Goal: Task Accomplishment & Management: Complete application form

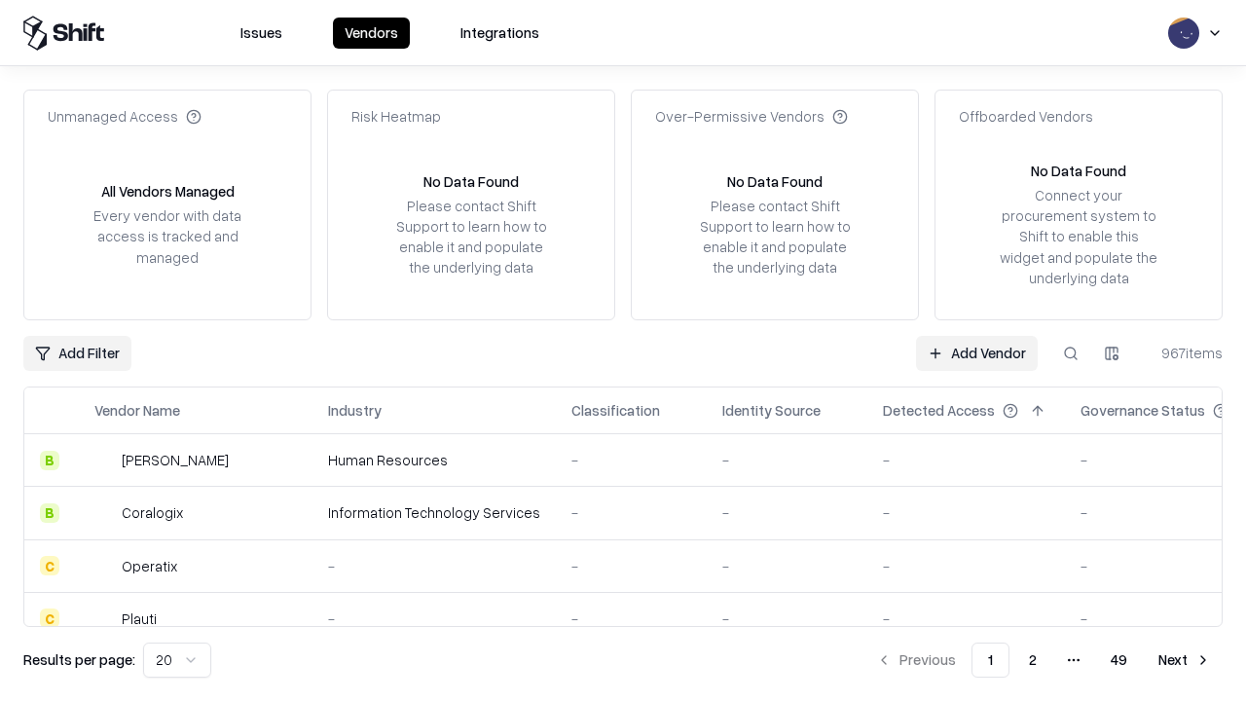
click at [976, 352] on link "Add Vendor" at bounding box center [977, 353] width 122 height 35
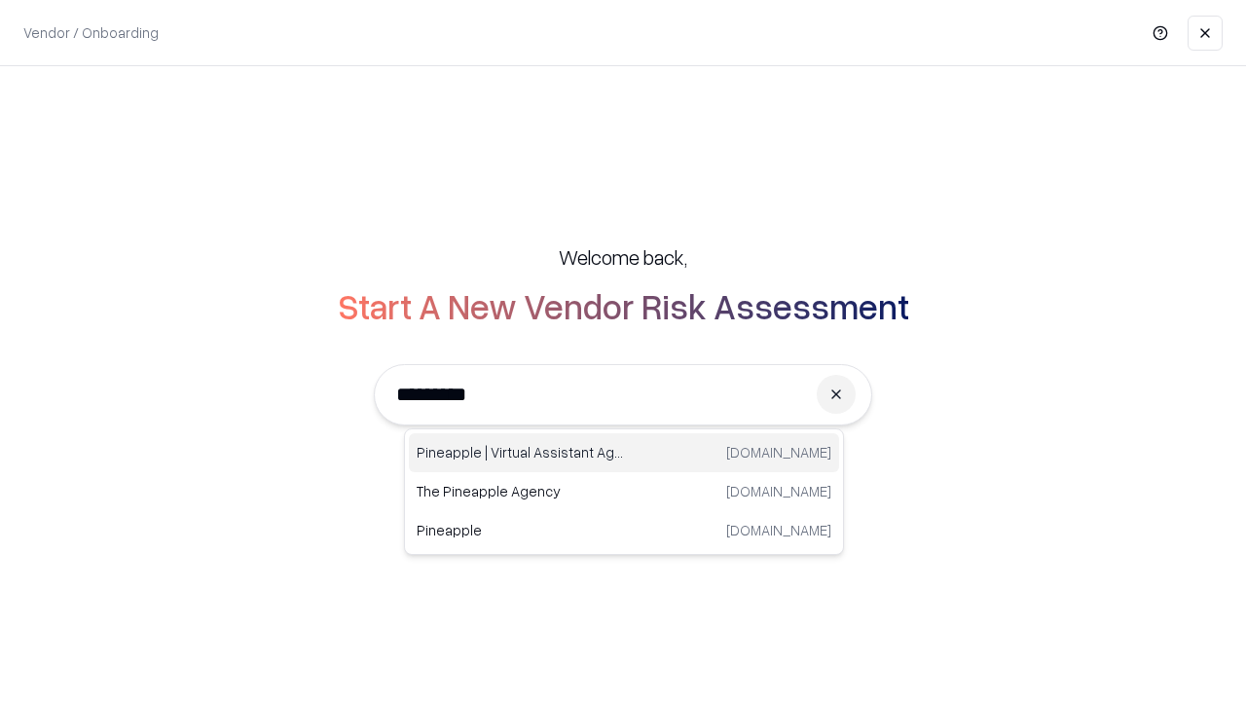
click at [624, 453] on div "Pineapple | Virtual Assistant Agency [DOMAIN_NAME]" at bounding box center [624, 452] width 430 height 39
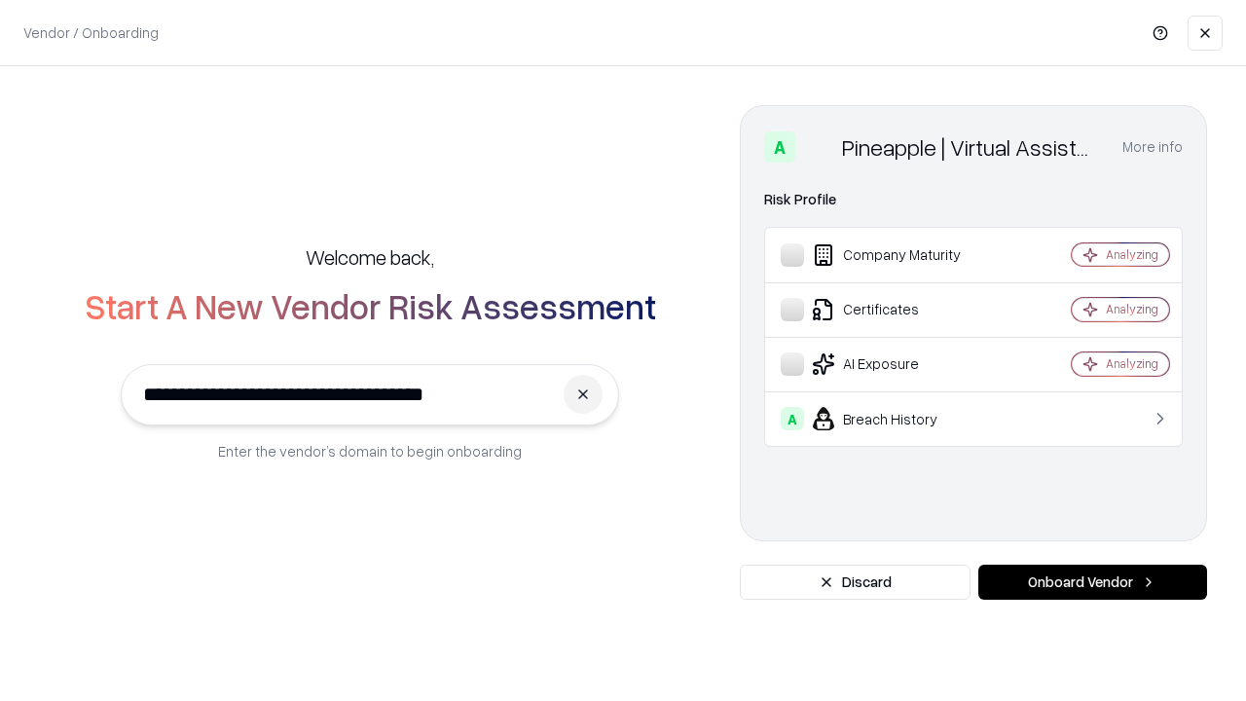
type input "**********"
click at [1092, 582] on button "Onboard Vendor" at bounding box center [1092, 581] width 229 height 35
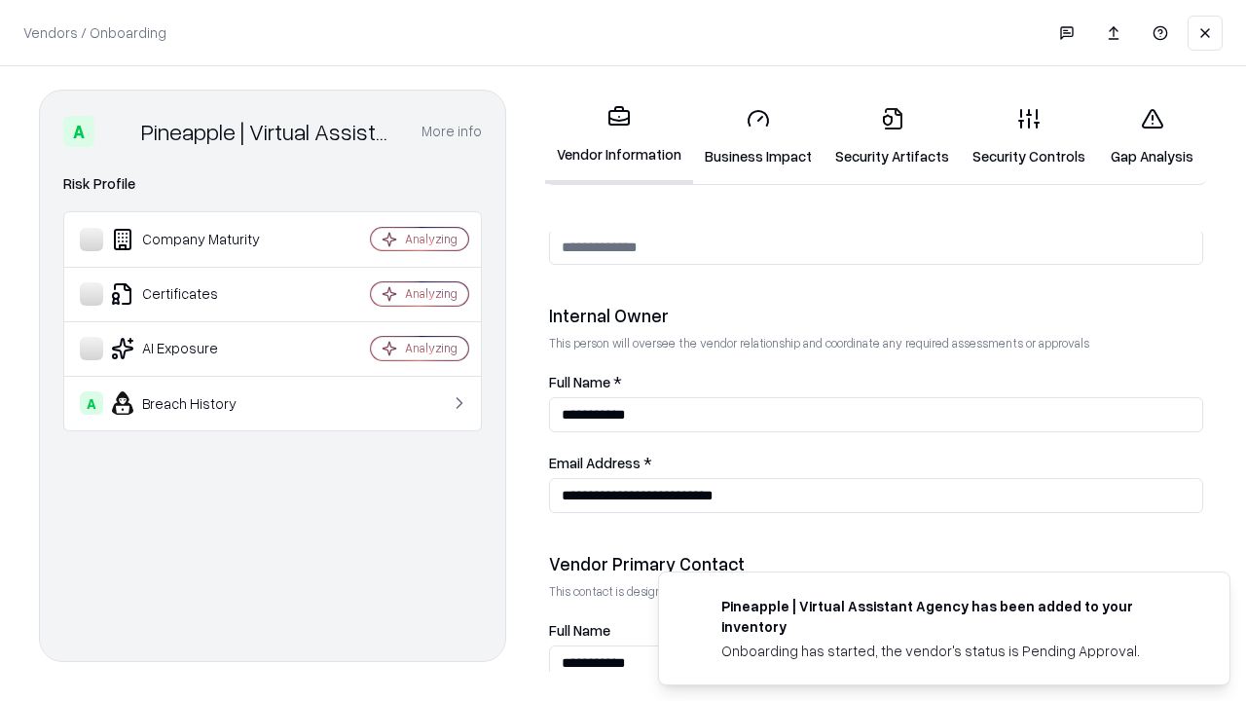
scroll to position [1008, 0]
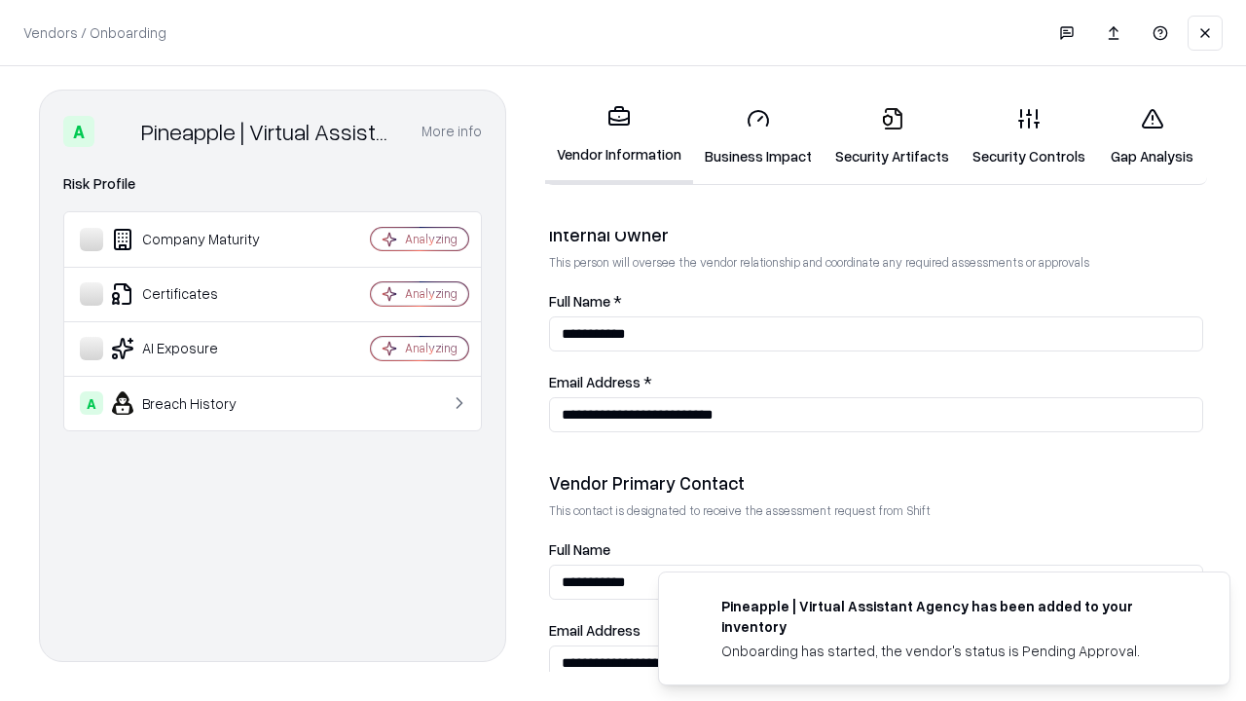
click at [758, 136] on link "Business Impact" at bounding box center [758, 136] width 130 height 91
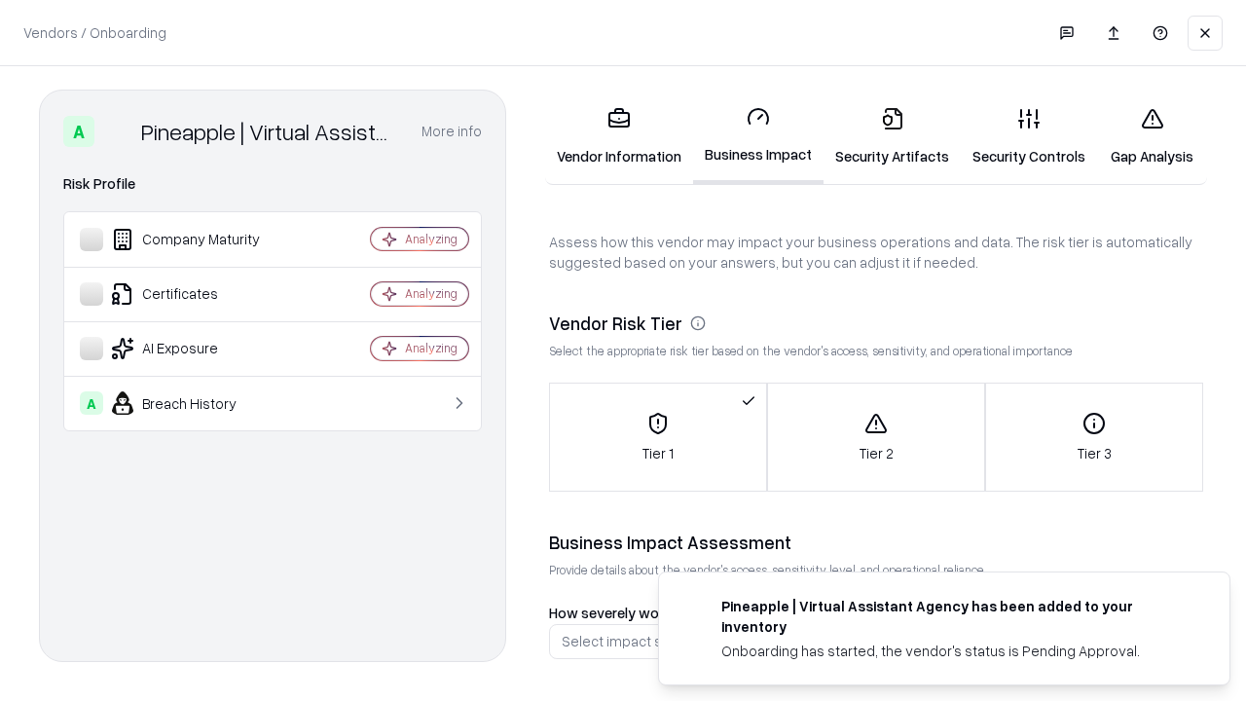
click at [891, 136] on link "Security Artifacts" at bounding box center [891, 136] width 137 height 91
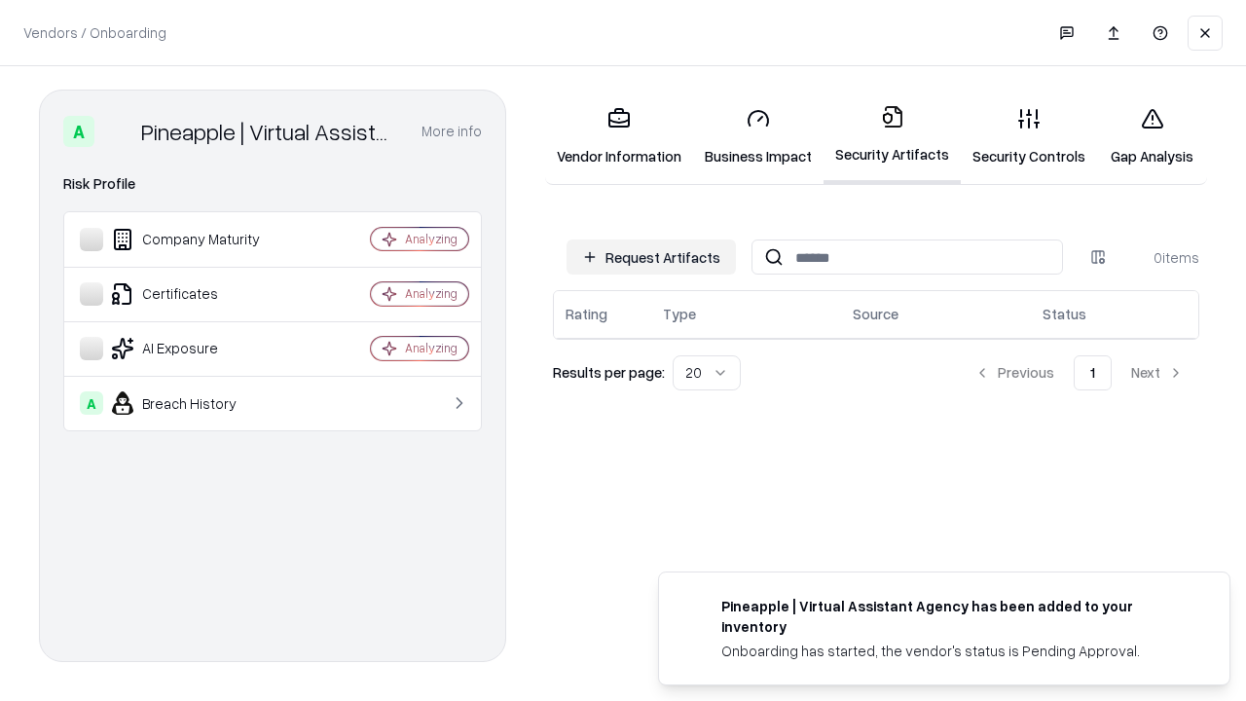
click at [651, 257] on button "Request Artifacts" at bounding box center [650, 256] width 169 height 35
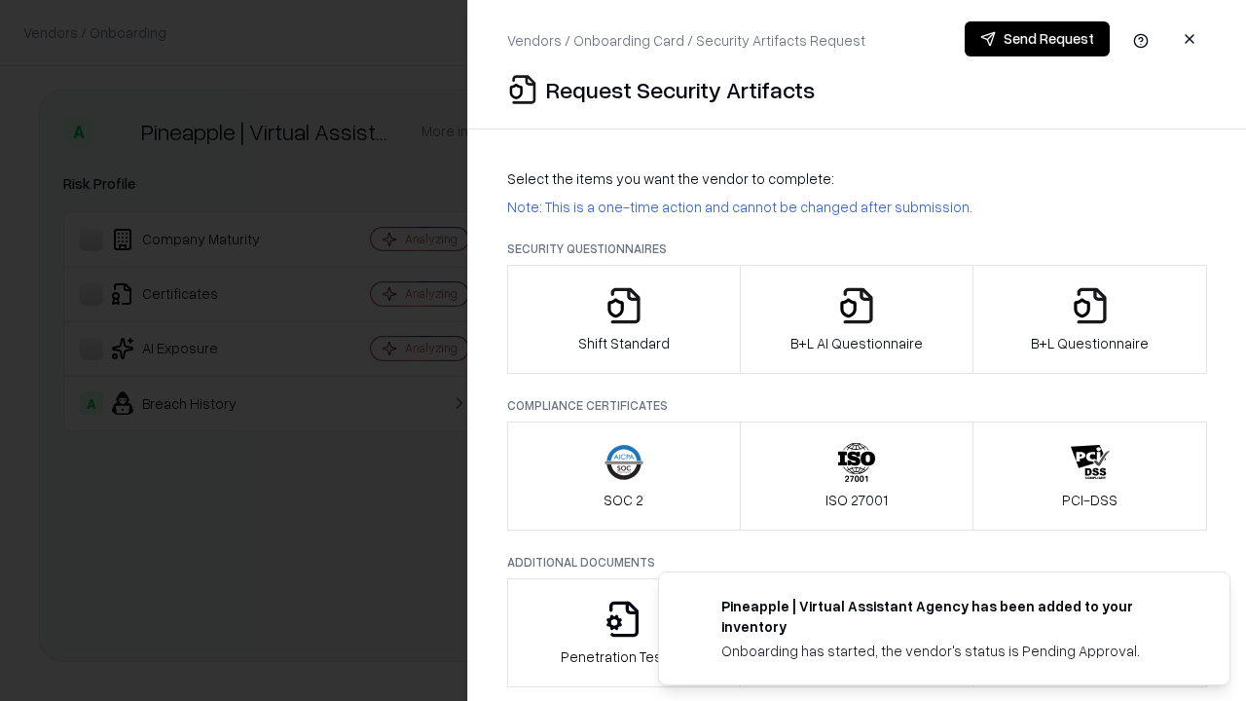
click at [623, 319] on icon "button" at bounding box center [623, 305] width 39 height 39
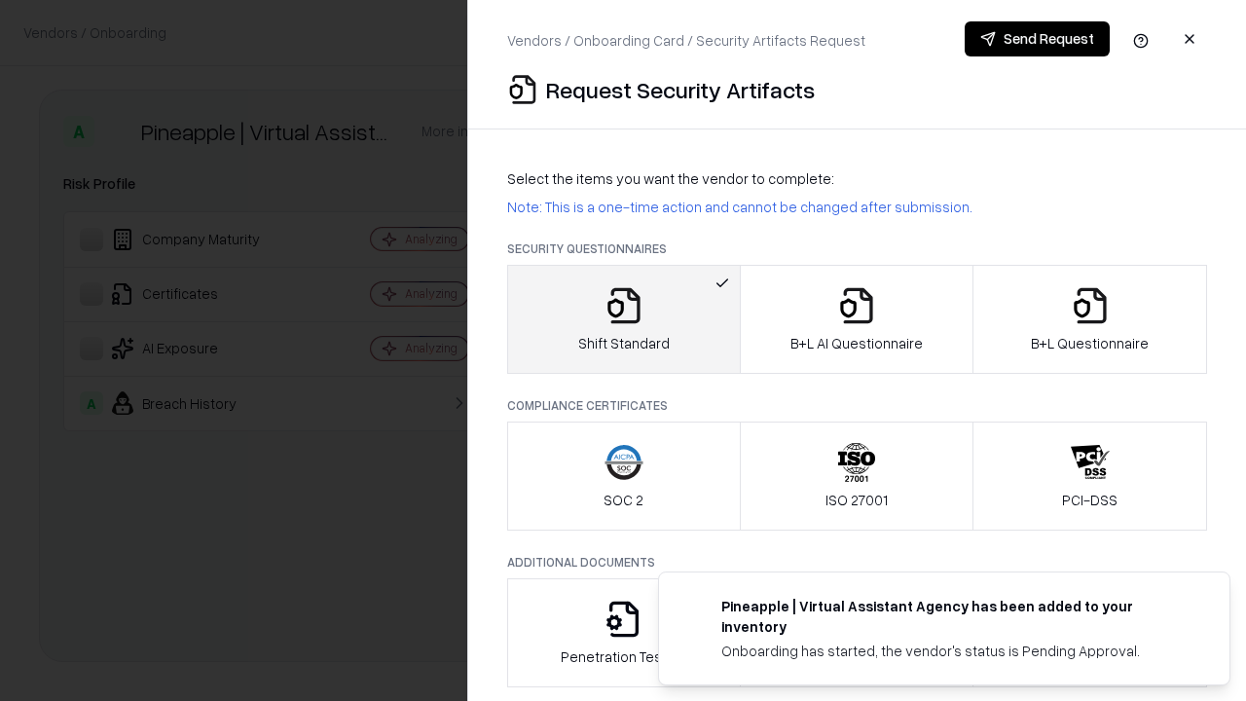
click at [1036, 39] on button "Send Request" at bounding box center [1036, 38] width 145 height 35
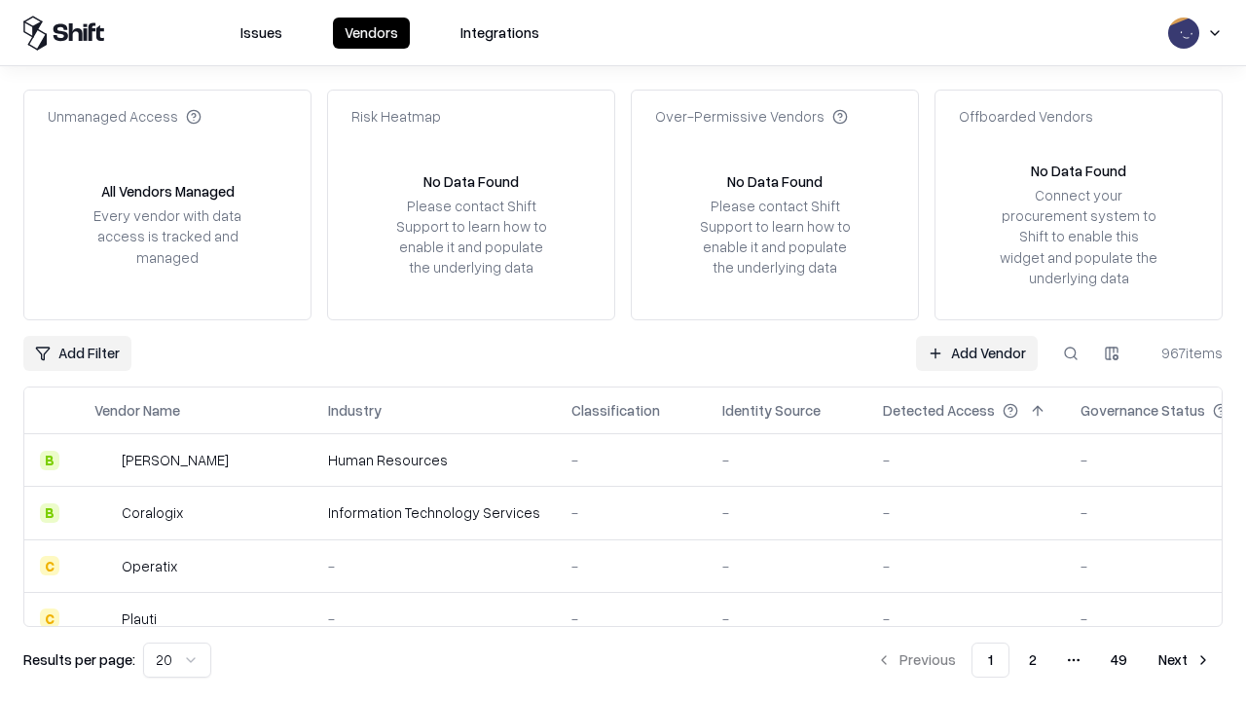
click at [1070, 352] on button at bounding box center [1070, 353] width 35 height 35
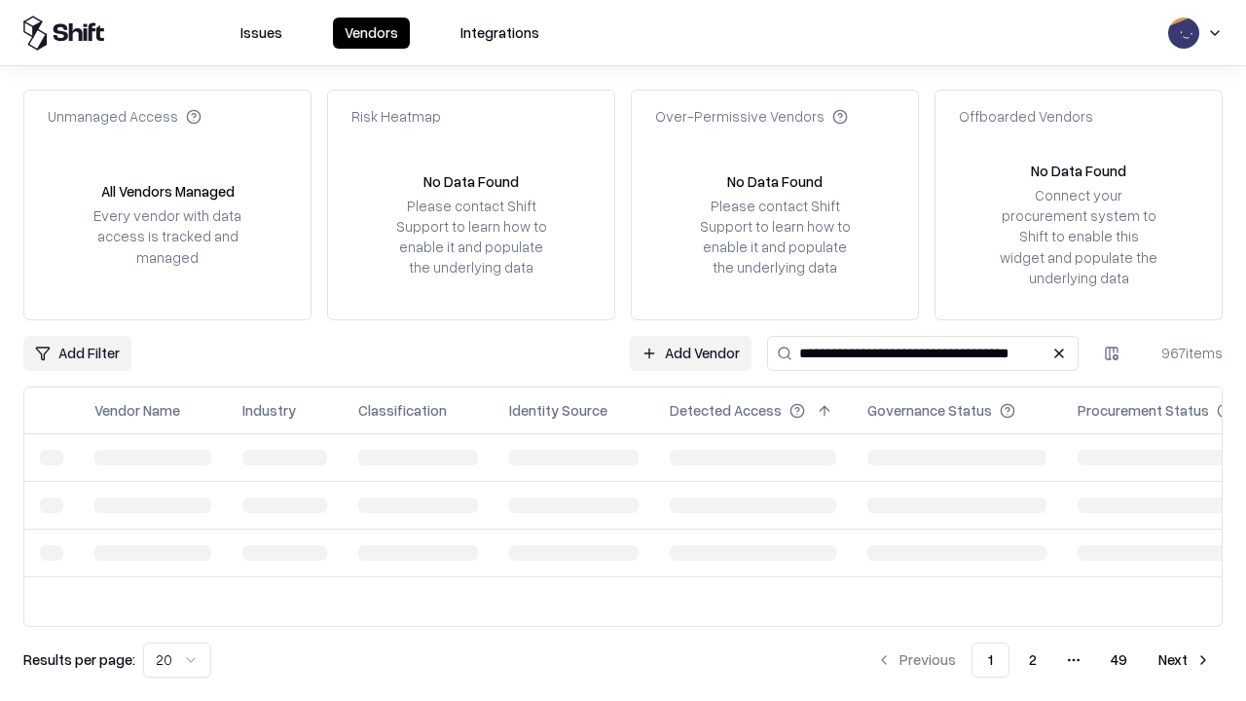
type input "**********"
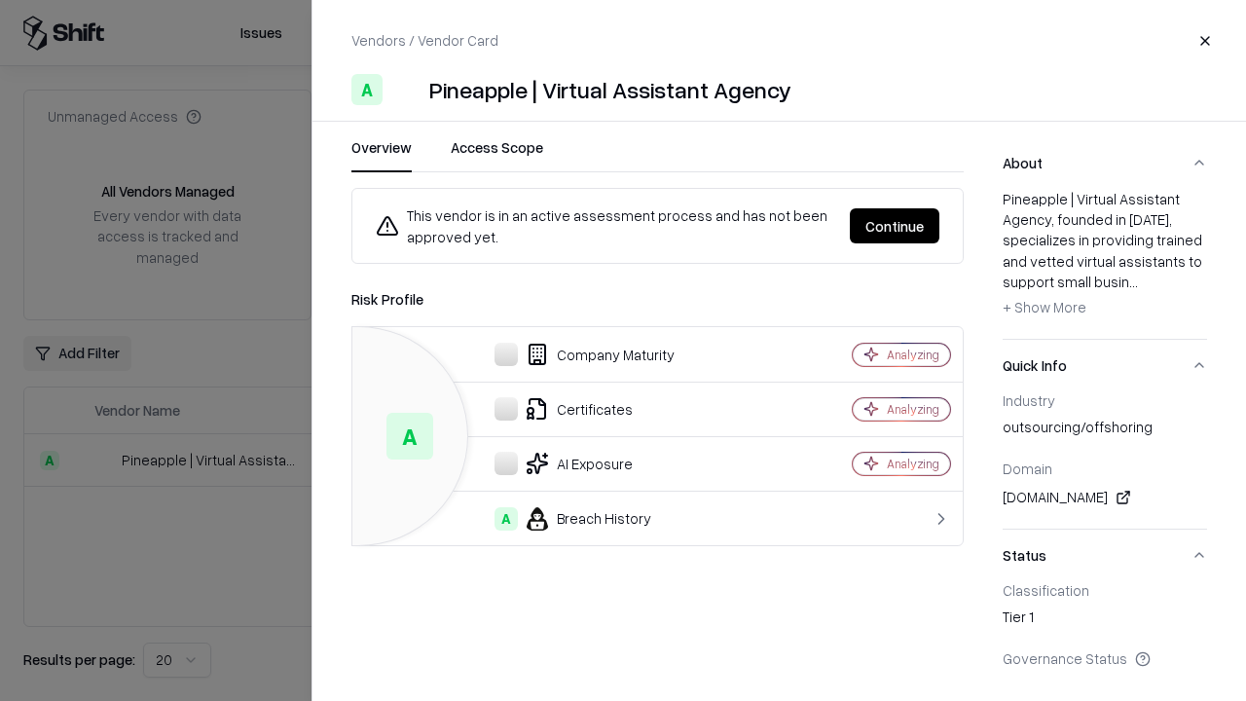
click at [894, 226] on button "Continue" at bounding box center [895, 225] width 90 height 35
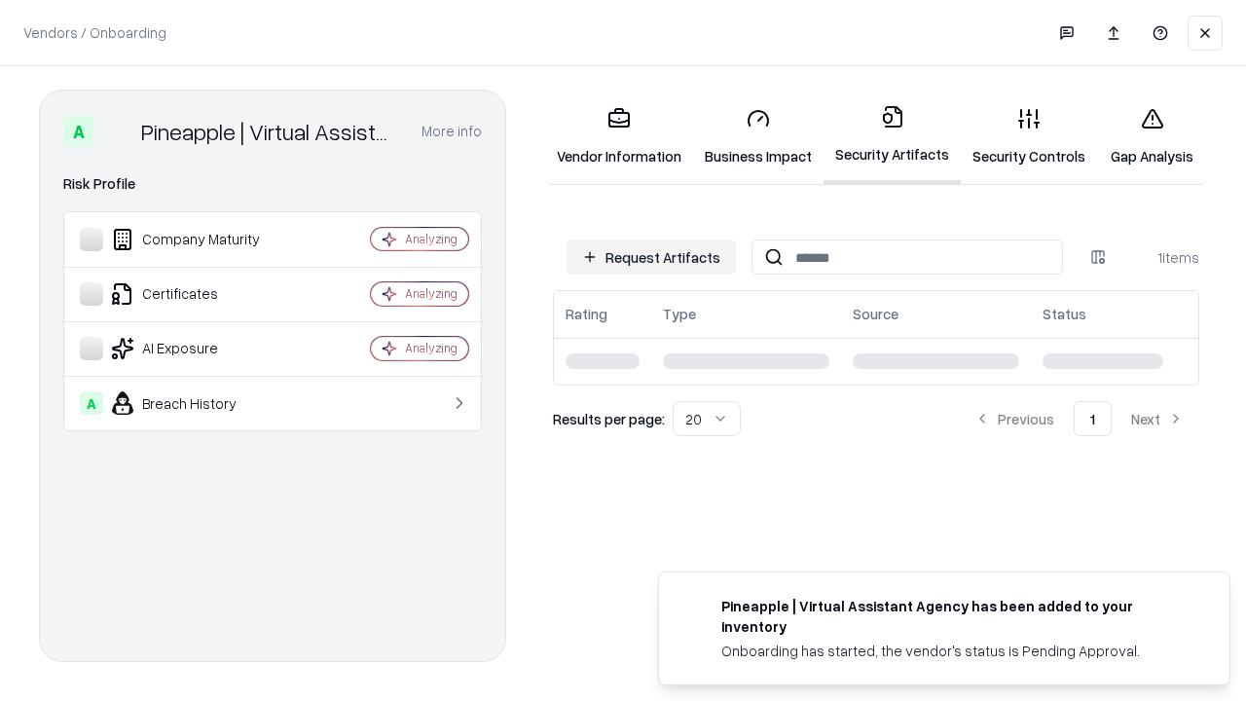
click at [1151, 136] on link "Gap Analysis" at bounding box center [1152, 136] width 110 height 91
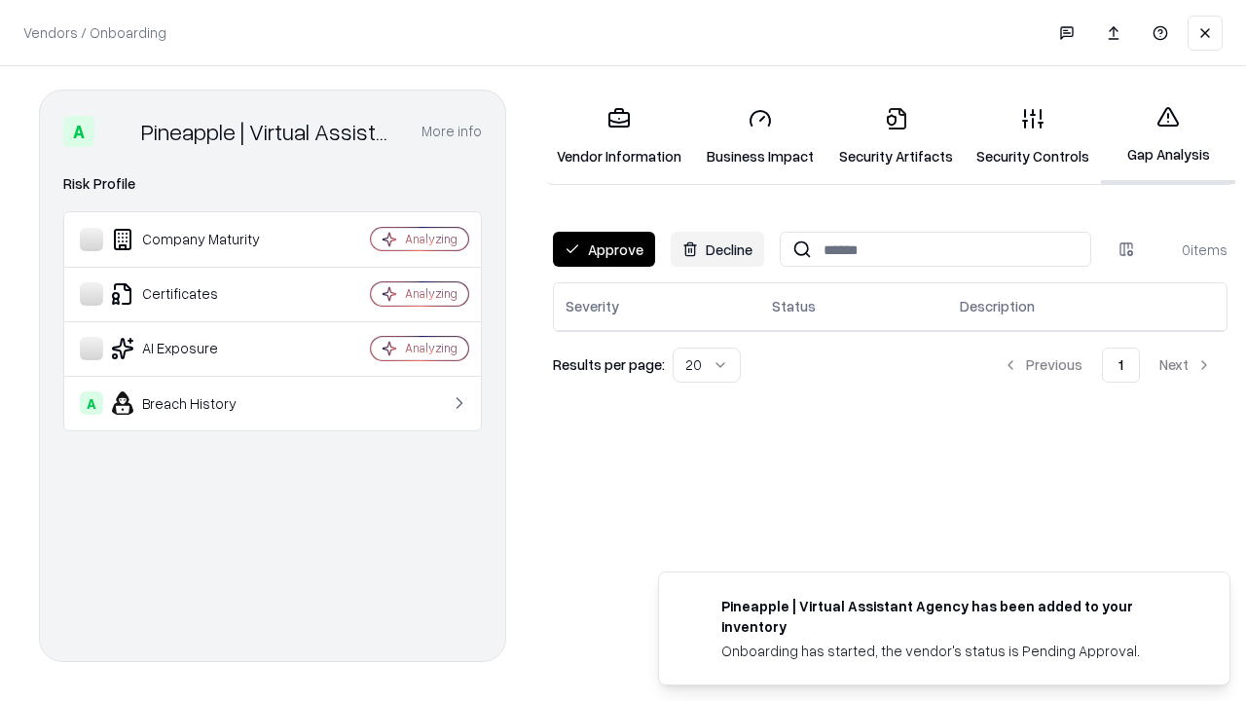
click at [603, 249] on button "Approve" at bounding box center [604, 249] width 102 height 35
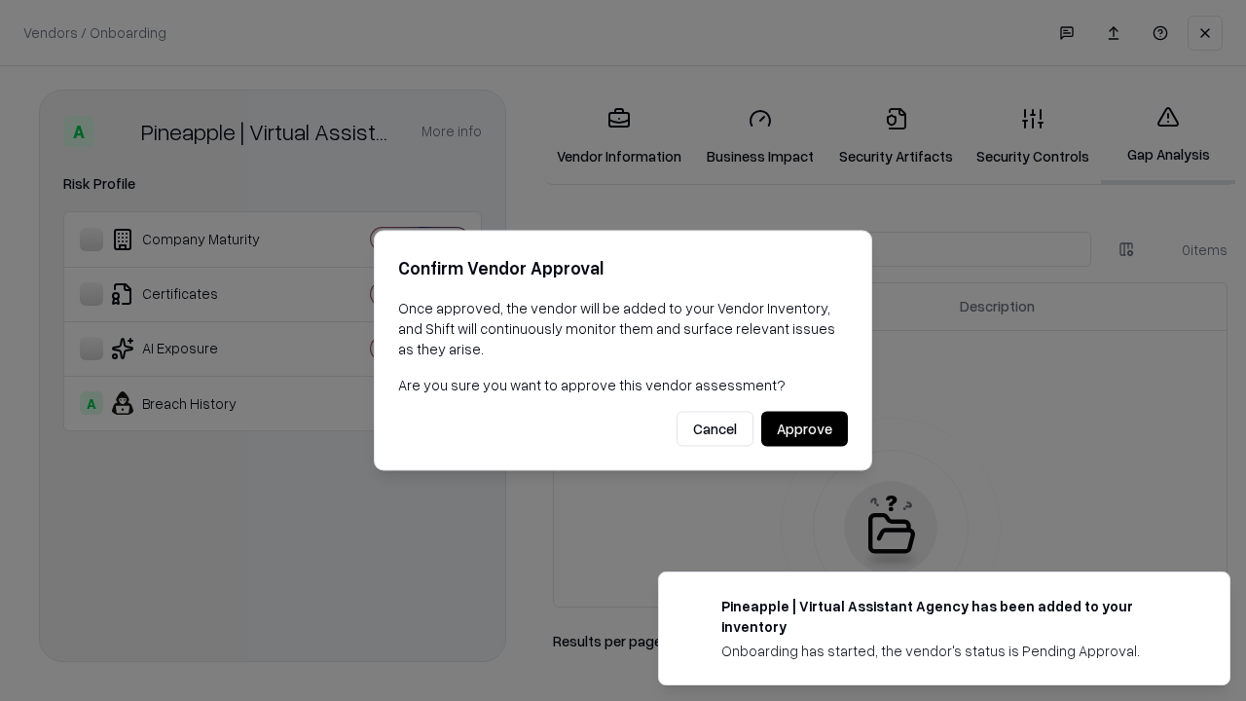
click at [804, 428] on button "Approve" at bounding box center [804, 429] width 87 height 35
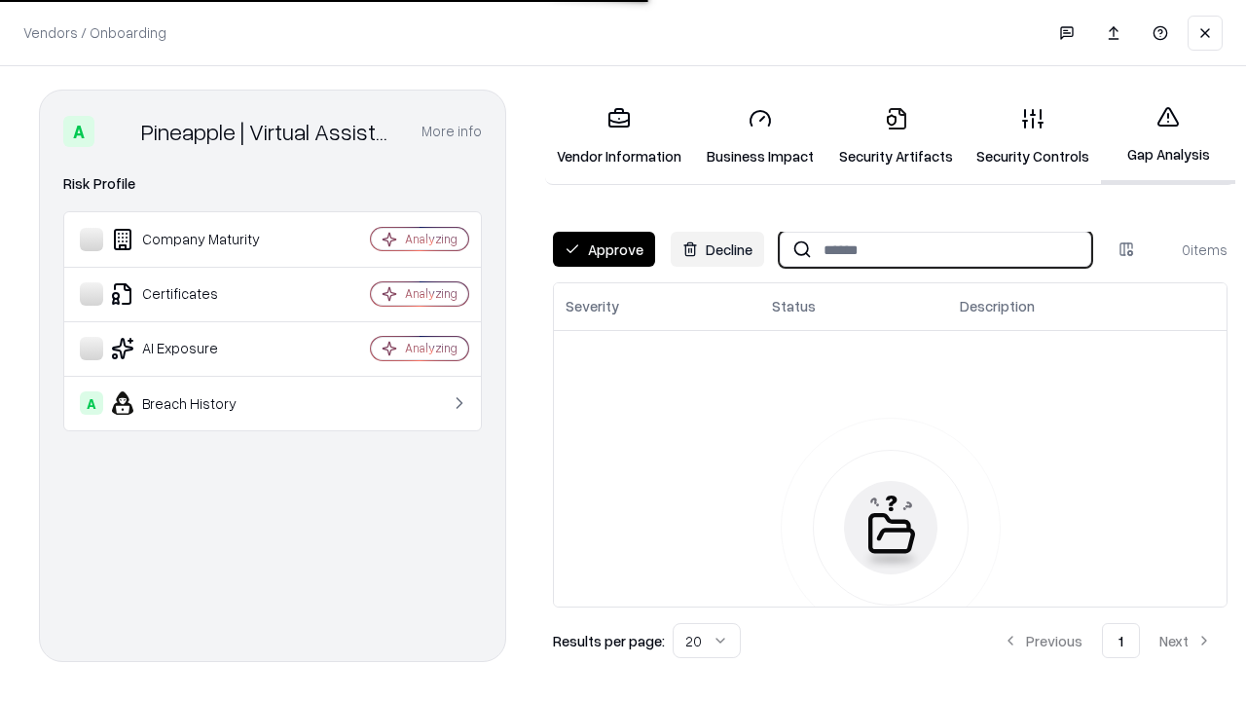
type input "**********"
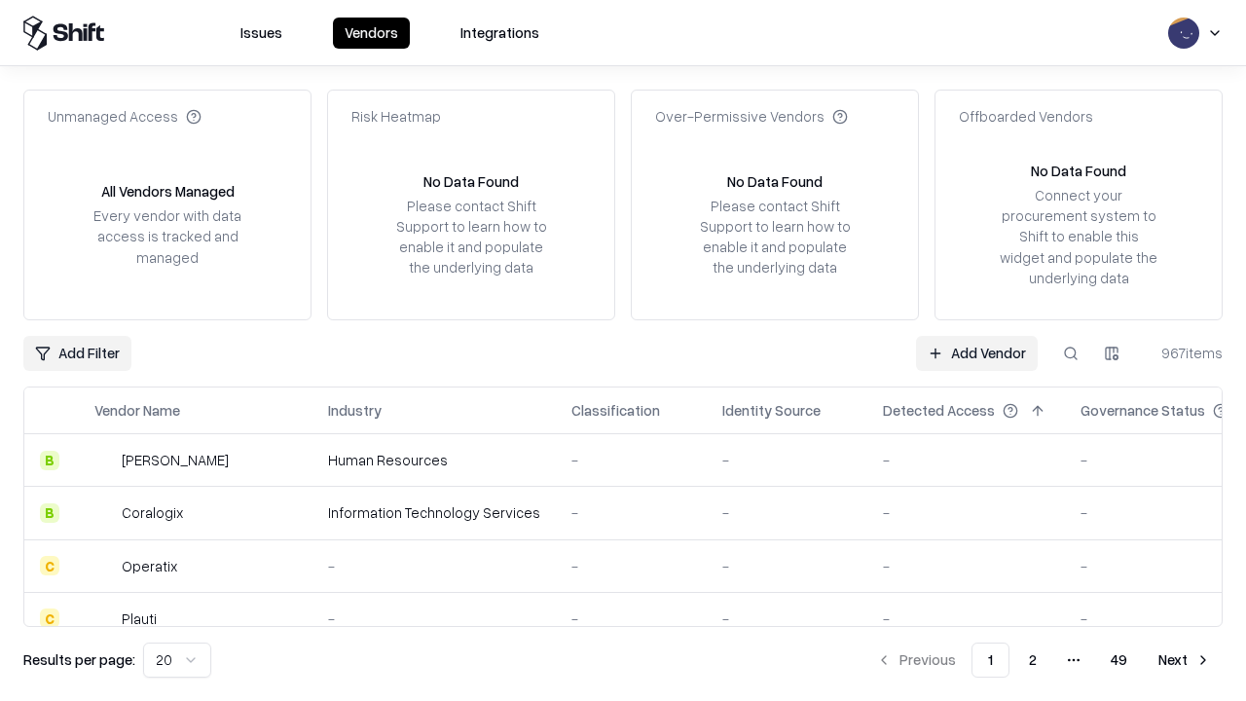
click at [976, 352] on link "Add Vendor" at bounding box center [977, 353] width 122 height 35
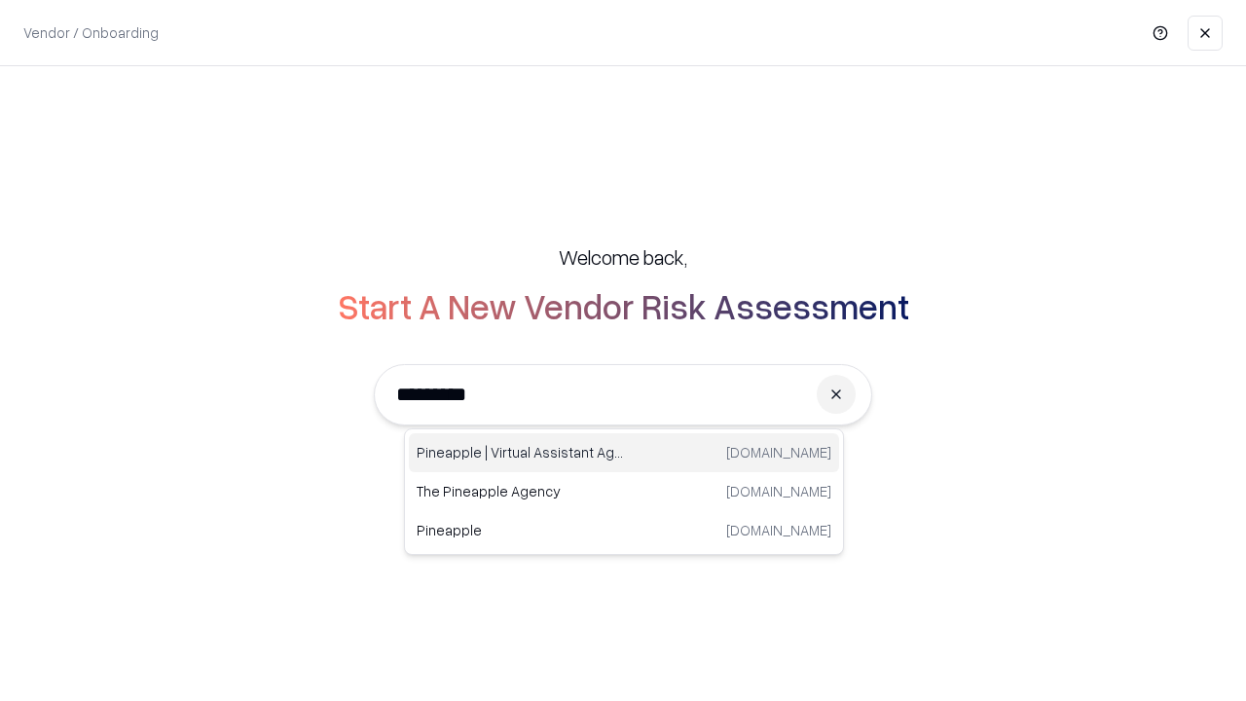
click at [624, 453] on div "Pineapple | Virtual Assistant Agency [DOMAIN_NAME]" at bounding box center [624, 452] width 430 height 39
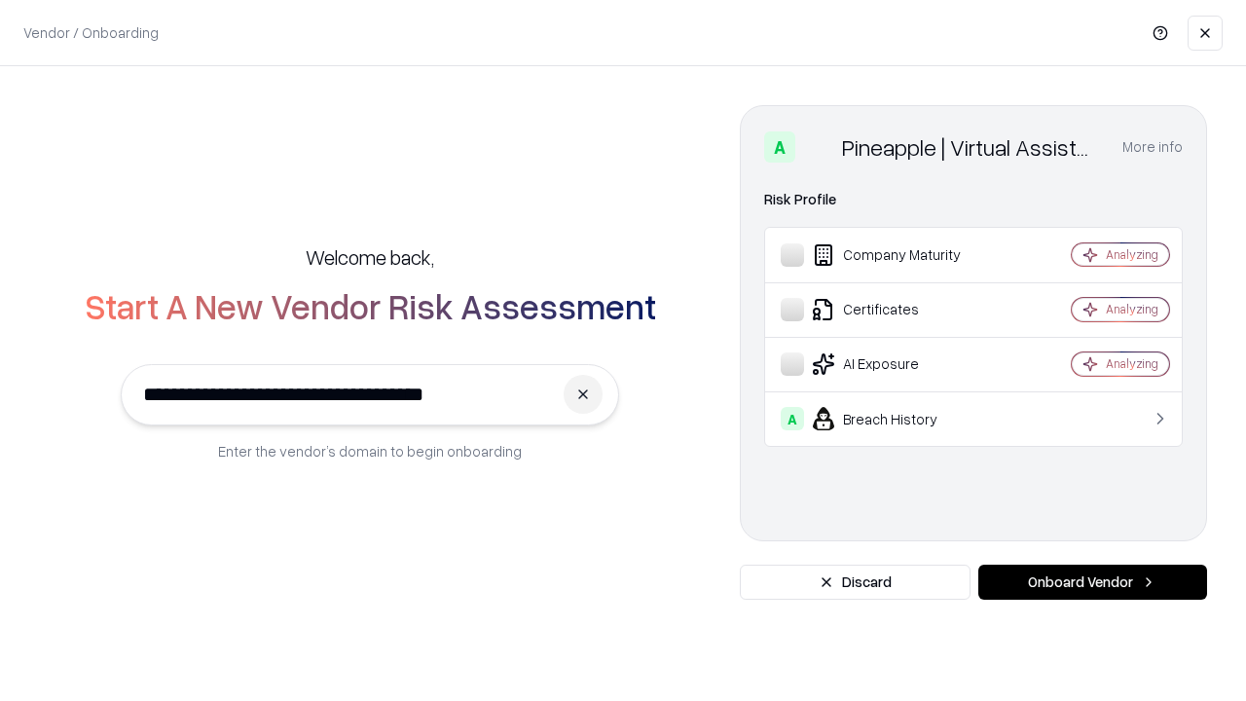
type input "**********"
click at [1092, 582] on button "Onboard Vendor" at bounding box center [1092, 581] width 229 height 35
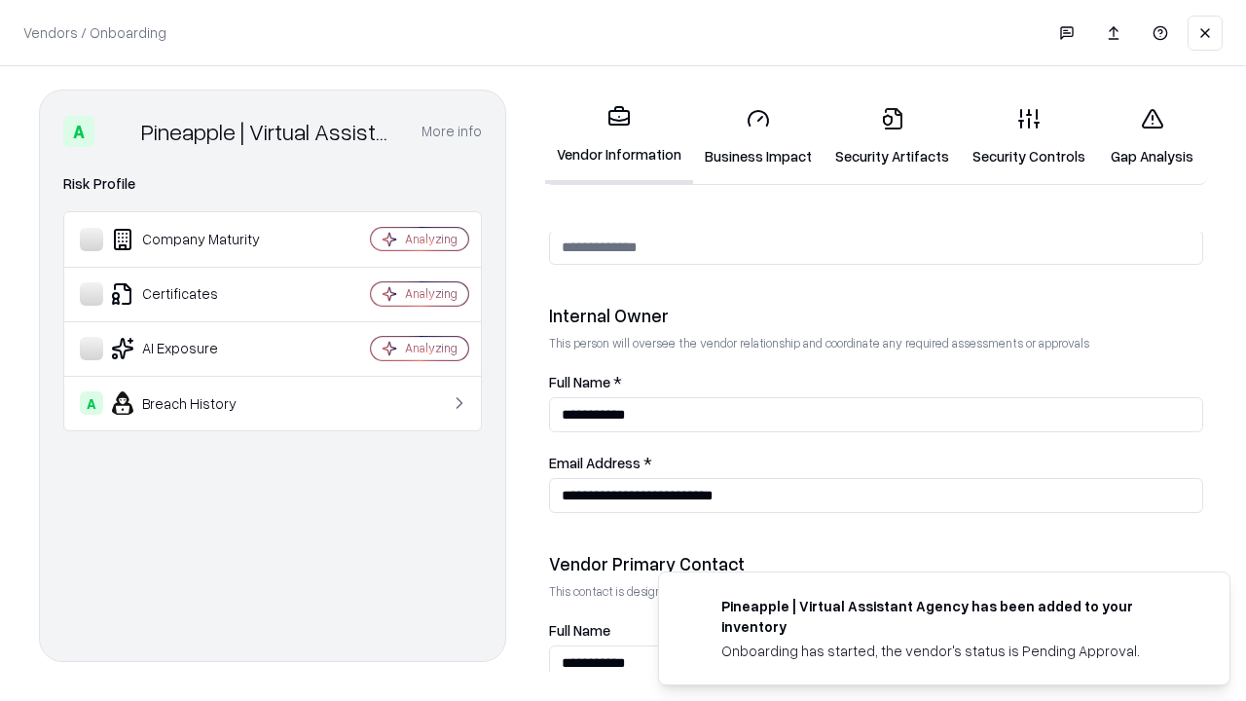
scroll to position [1008, 0]
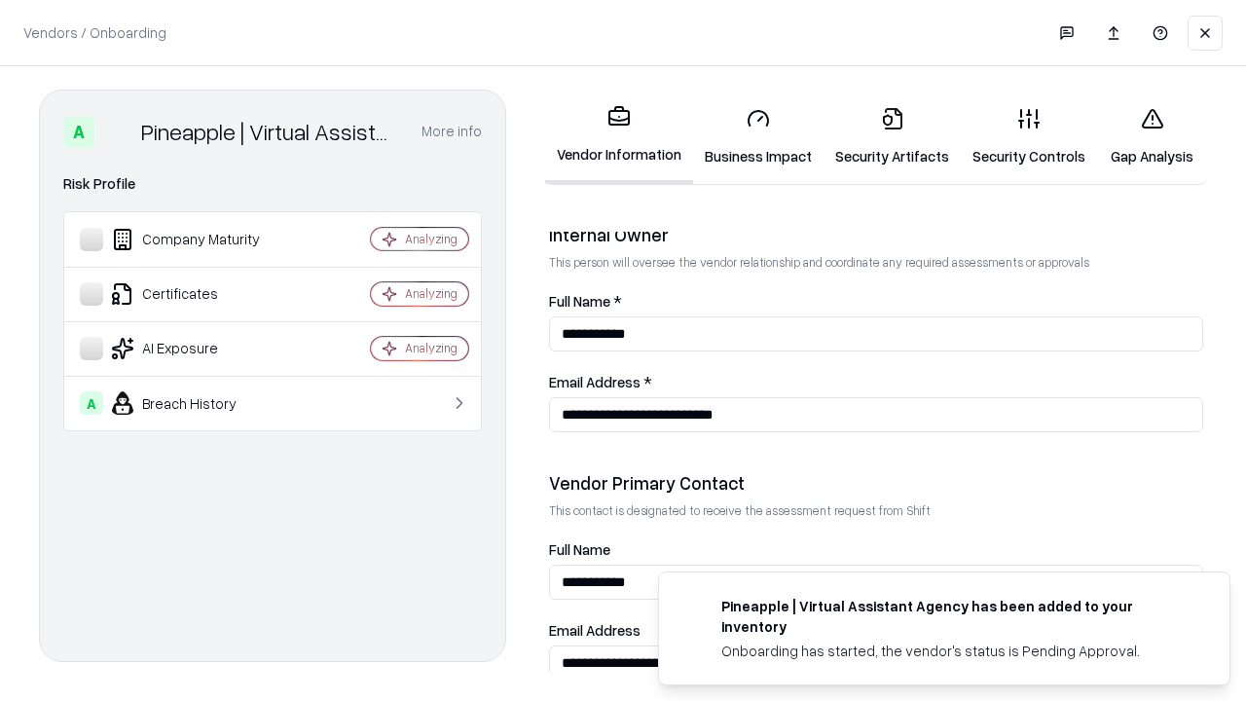
click at [1151, 136] on link "Gap Analysis" at bounding box center [1152, 136] width 110 height 91
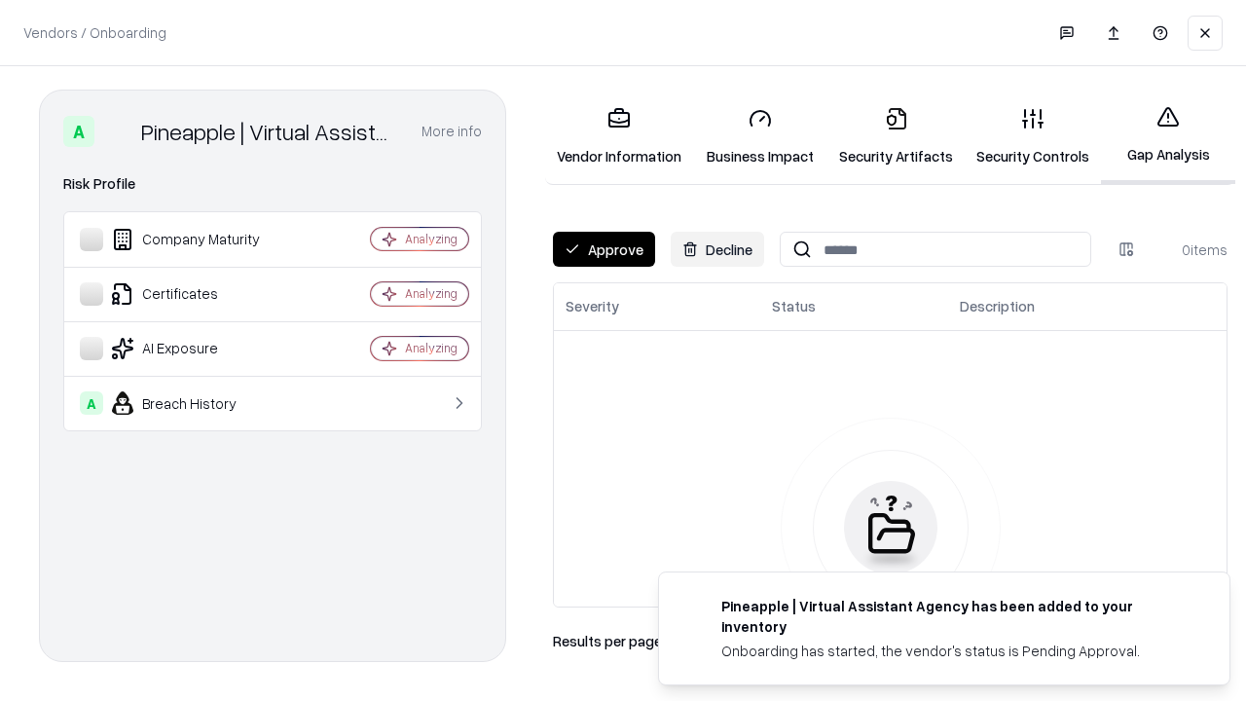
click at [603, 249] on button "Approve" at bounding box center [604, 249] width 102 height 35
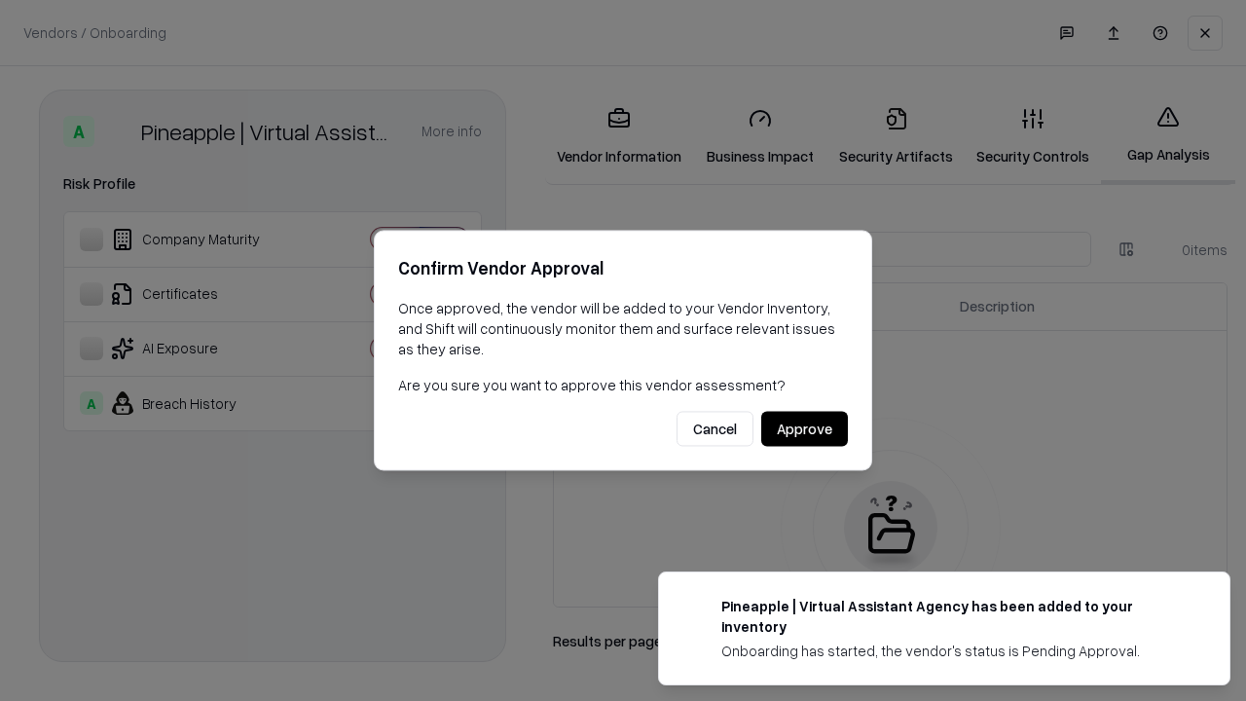
click at [804, 428] on button "Approve" at bounding box center [804, 429] width 87 height 35
